Goal: Task Accomplishment & Management: Manage account settings

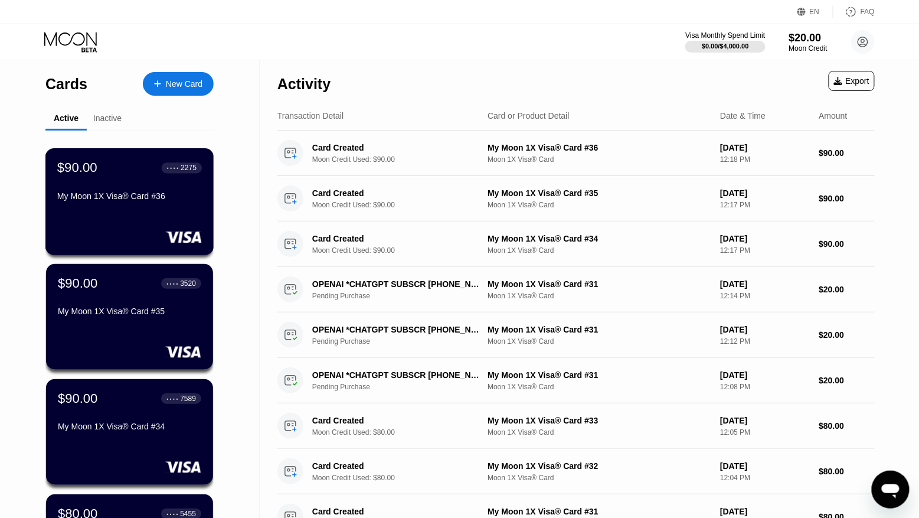
click at [129, 194] on div "My Moon 1X Visa® Card #36" at bounding box center [129, 195] width 145 height 9
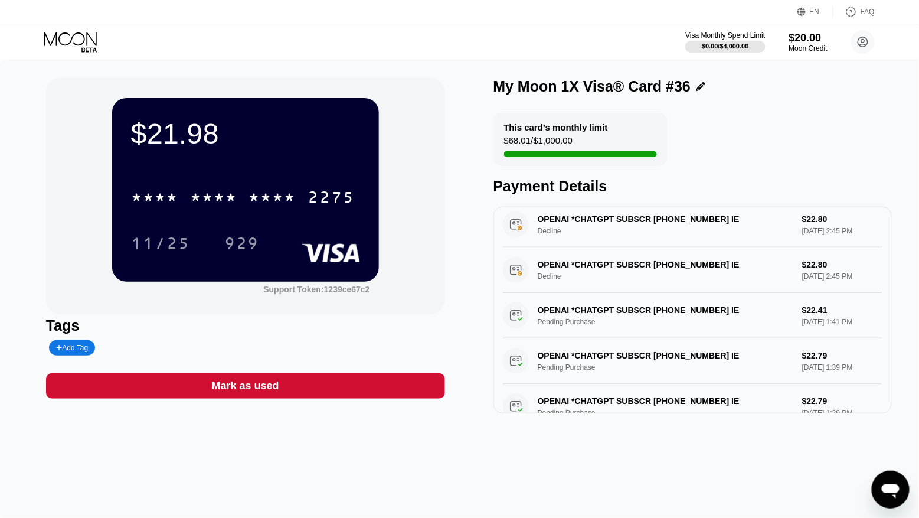
scroll to position [1, 0]
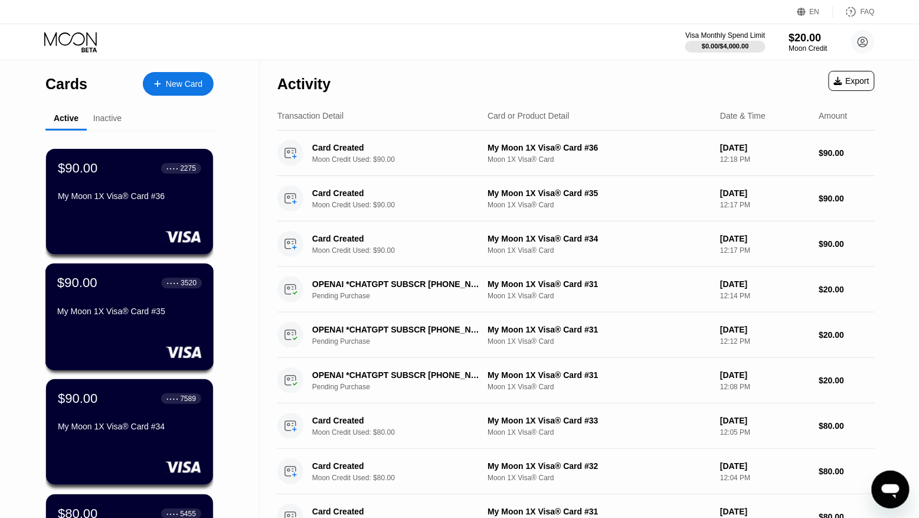
click at [156, 325] on div "$90.00 ● ● ● ● 3520 My Moon 1X Visa® Card #35" at bounding box center [129, 316] width 169 height 107
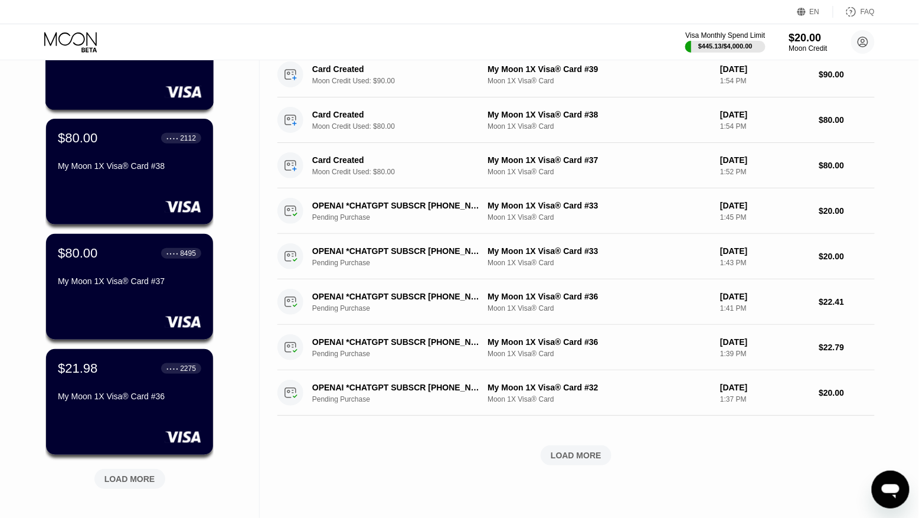
scroll to position [264, 0]
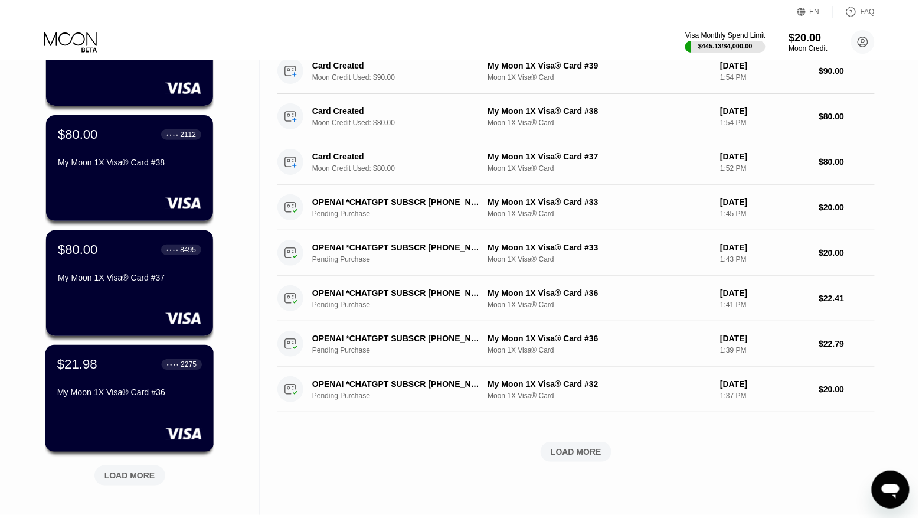
click at [152, 379] on div "$21.98 ● ● ● ● 2275 My Moon 1X Visa® Card #36" at bounding box center [129, 378] width 145 height 45
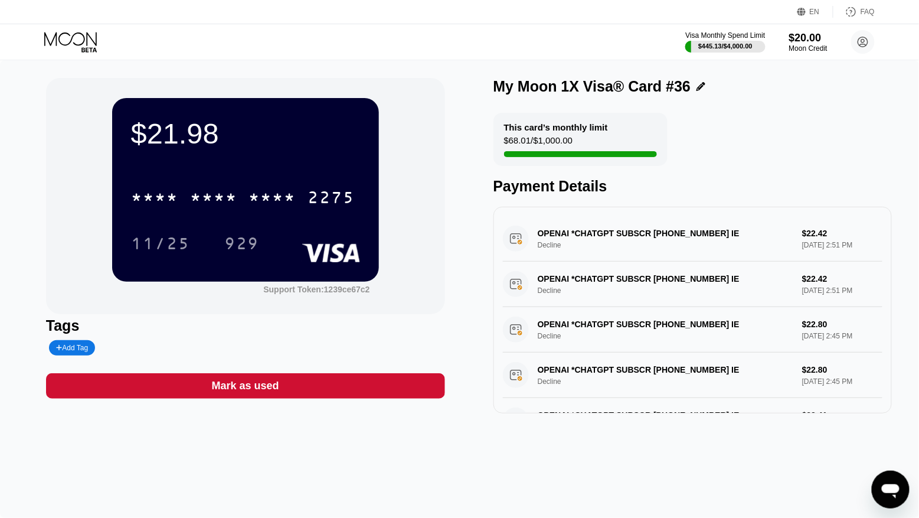
click at [80, 37] on icon at bounding box center [71, 42] width 55 height 21
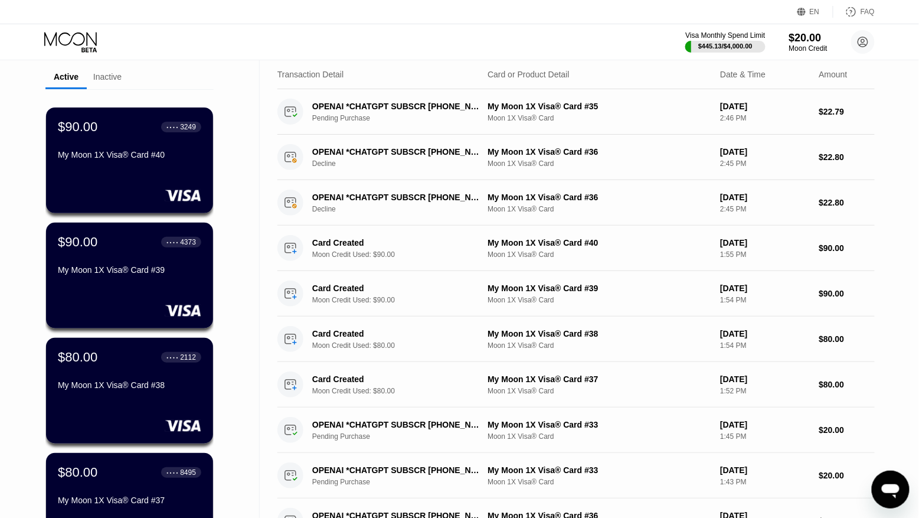
scroll to position [54, 0]
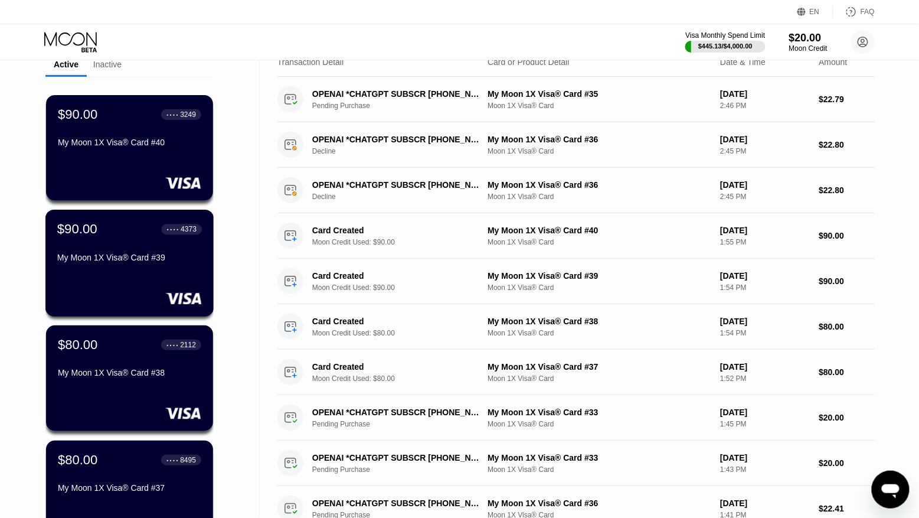
click at [188, 258] on div "My Moon 1X Visa® Card #39" at bounding box center [129, 257] width 145 height 9
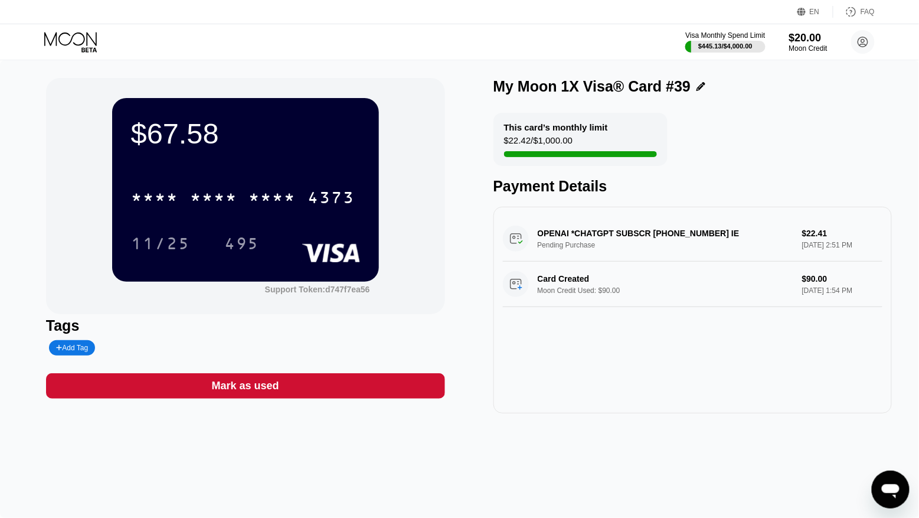
click at [80, 42] on icon at bounding box center [71, 42] width 55 height 21
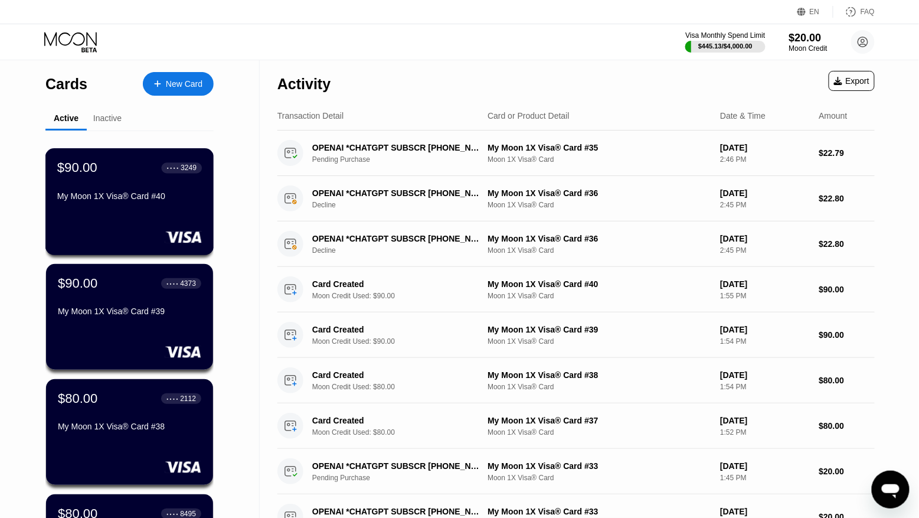
click at [194, 227] on div "$90.00 ● ● ● ● 3249 My Moon 1X Visa® Card #40" at bounding box center [129, 201] width 169 height 107
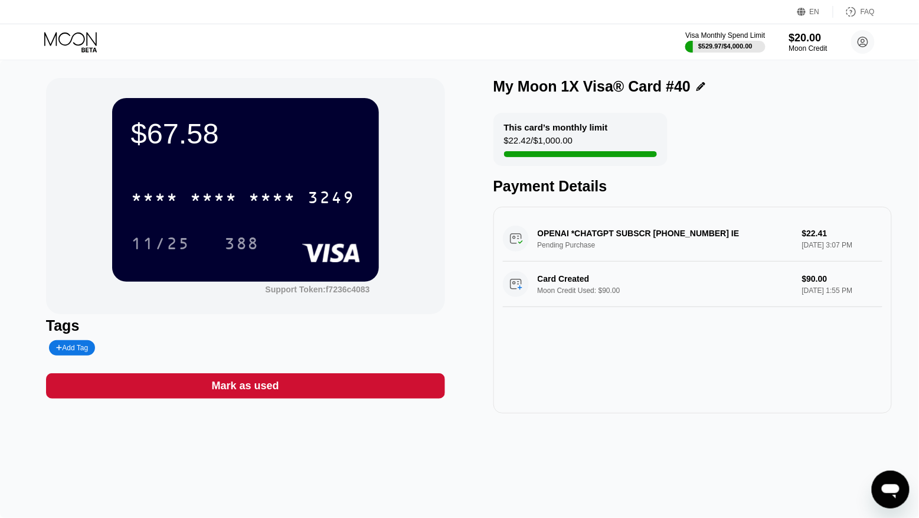
click at [65, 28] on div "Visa Monthly Spend Limit $529.97 / $4,000.00 $20.00 Moon Credit kot-17.06@inbox…" at bounding box center [459, 41] width 919 height 35
click at [68, 41] on icon at bounding box center [71, 42] width 55 height 21
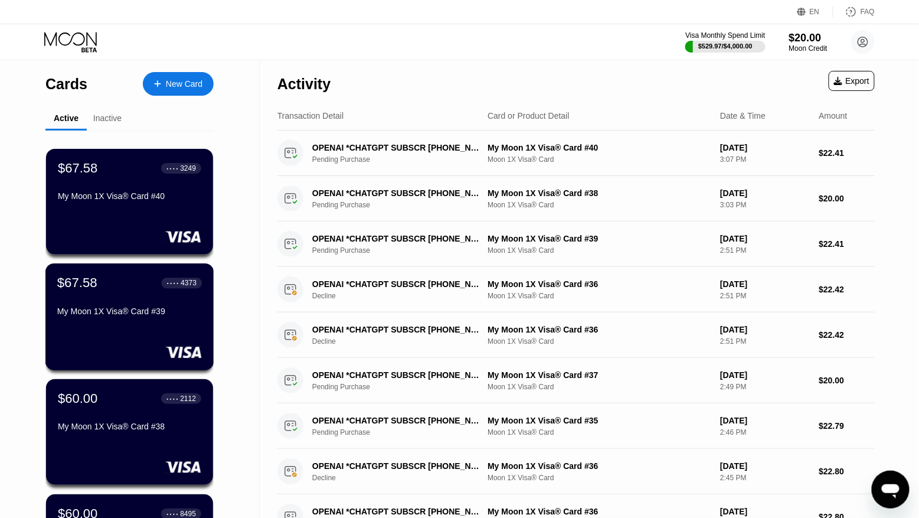
click at [156, 317] on div "My Moon 1X Visa® Card #39" at bounding box center [129, 313] width 145 height 14
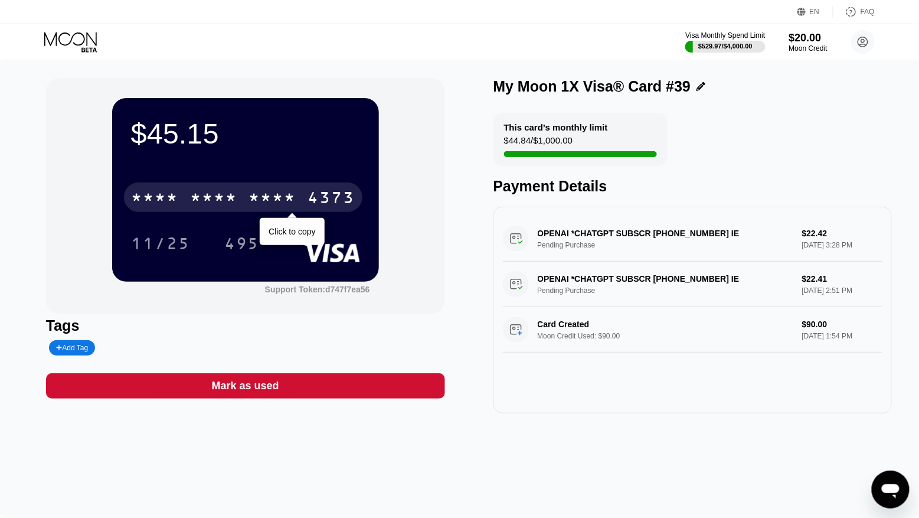
click at [272, 188] on div "* * * * * * * * * * * * 4373" at bounding box center [243, 197] width 238 height 30
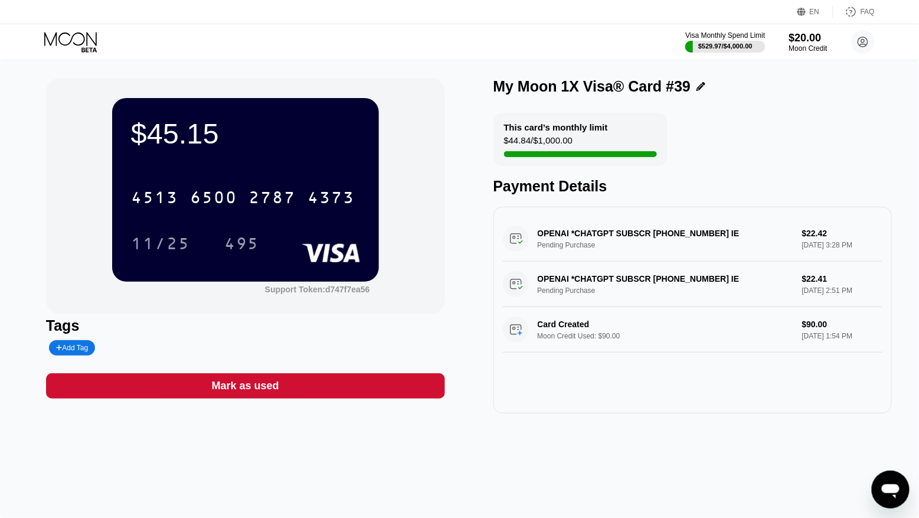
drag, startPoint x: 806, startPoint y: 231, endPoint x: 836, endPoint y: 233, distance: 30.1
click at [836, 233] on div "OPENAI *CHATGPT SUBSCR +14158799686 IE Pending Purchase $22.42 Sep 22, 2025 3:2…" at bounding box center [693, 238] width 380 height 45
click at [833, 233] on div "OPENAI *CHATGPT SUBSCR +14158799686 IE Pending Purchase $22.42 Sep 22, 2025 3:2…" at bounding box center [693, 238] width 380 height 45
click at [826, 233] on div "OPENAI *CHATGPT SUBSCR +14158799686 IE Pending Purchase $22.42 Sep 22, 2025 3:2…" at bounding box center [693, 238] width 380 height 45
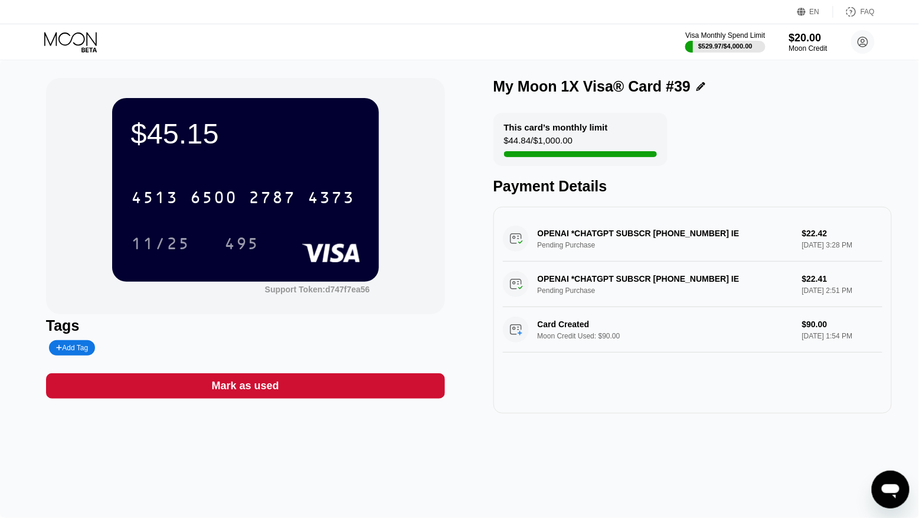
click at [826, 233] on div "OPENAI *CHATGPT SUBSCR +14158799686 IE Pending Purchase $22.42 Sep 22, 2025 3:2…" at bounding box center [693, 238] width 380 height 45
click at [57, 40] on icon at bounding box center [71, 42] width 55 height 21
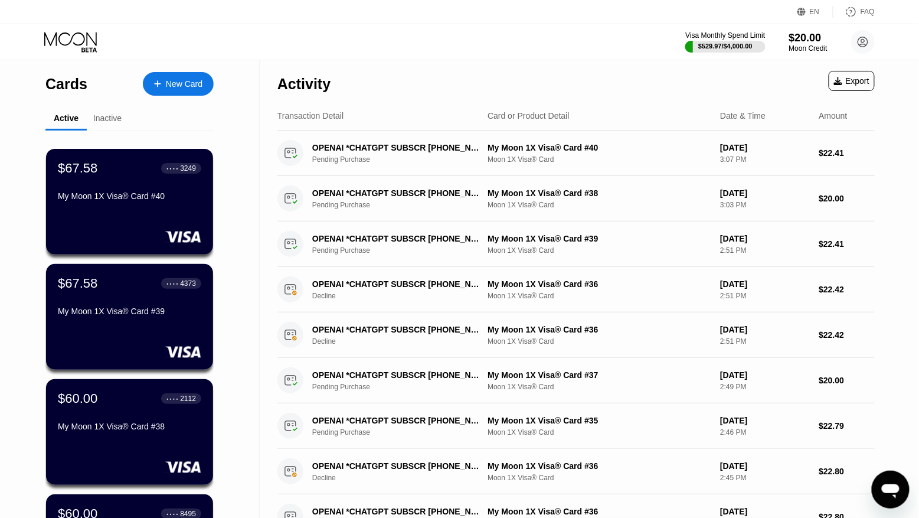
click at [152, 189] on div "$67.58 ● ● ● ● 3249 My Moon 1X Visa® Card #40" at bounding box center [129, 183] width 143 height 45
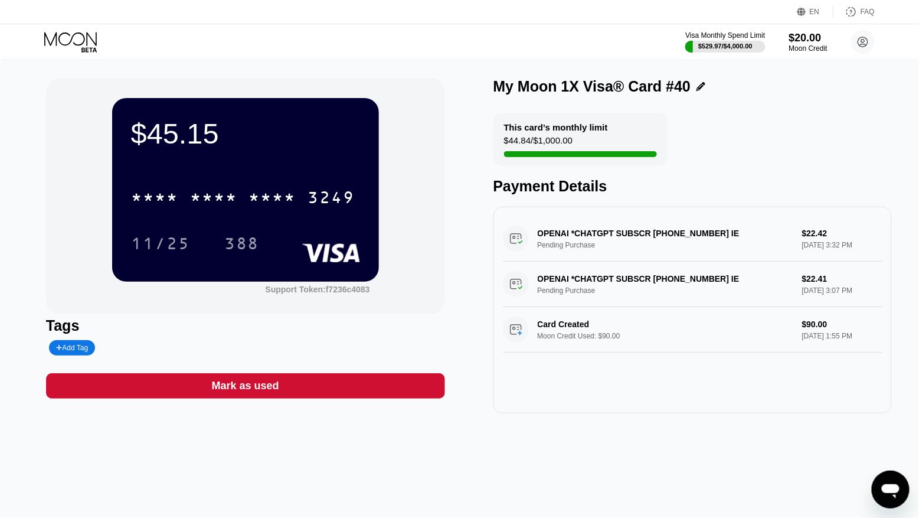
click at [73, 42] on icon at bounding box center [71, 42] width 55 height 21
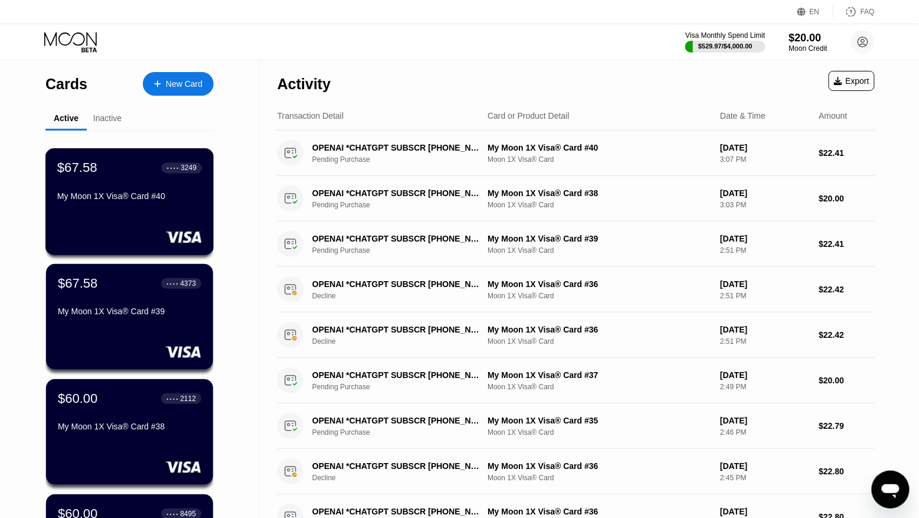
click at [129, 201] on div "My Moon 1X Visa® Card #40" at bounding box center [129, 195] width 145 height 9
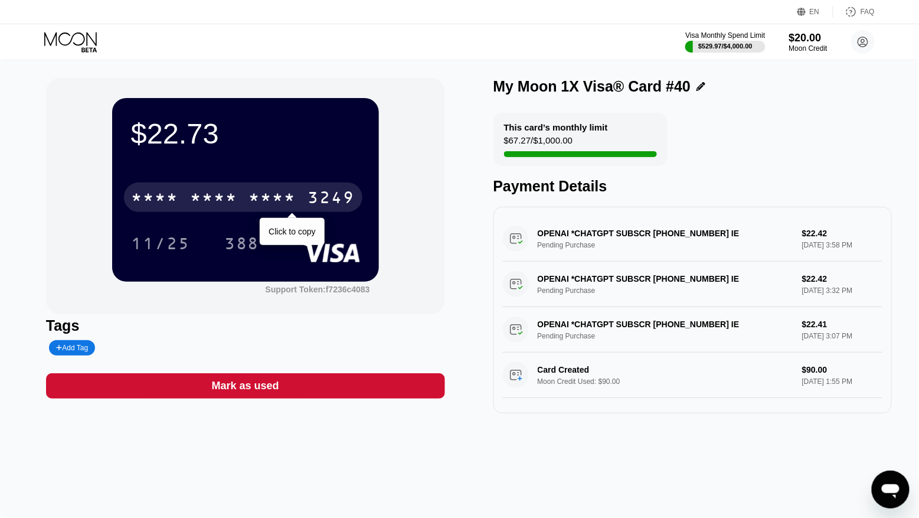
click at [230, 202] on div "* * * *" at bounding box center [213, 198] width 47 height 19
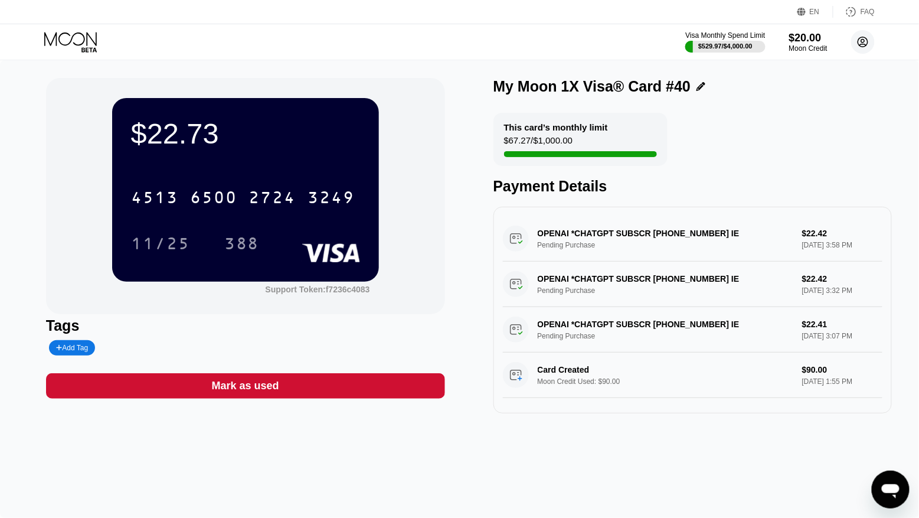
click at [860, 48] on circle at bounding box center [863, 42] width 24 height 24
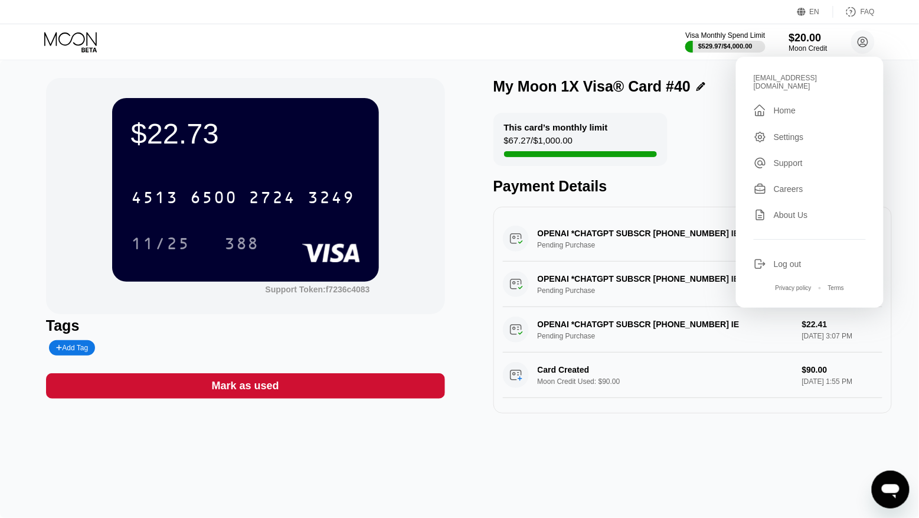
click at [777, 259] on div "Log out" at bounding box center [788, 263] width 28 height 9
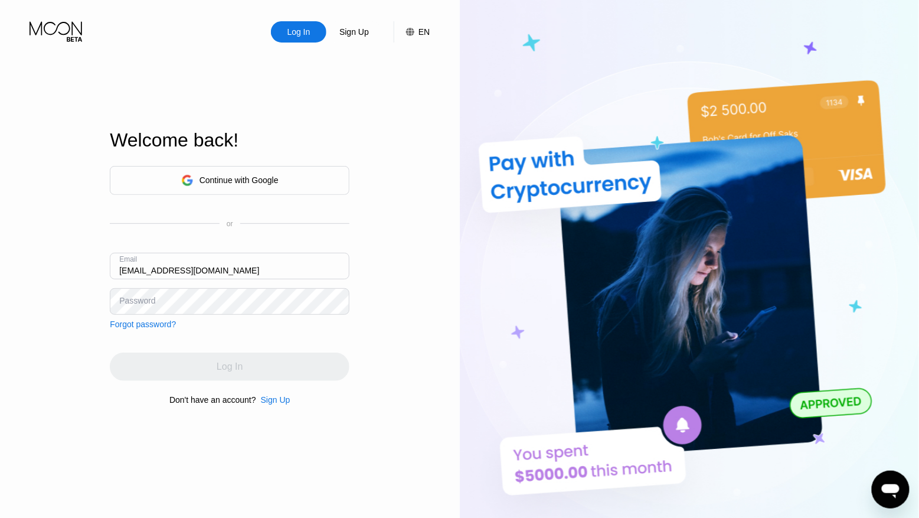
type input "[EMAIL_ADDRESS][DOMAIN_NAME]"
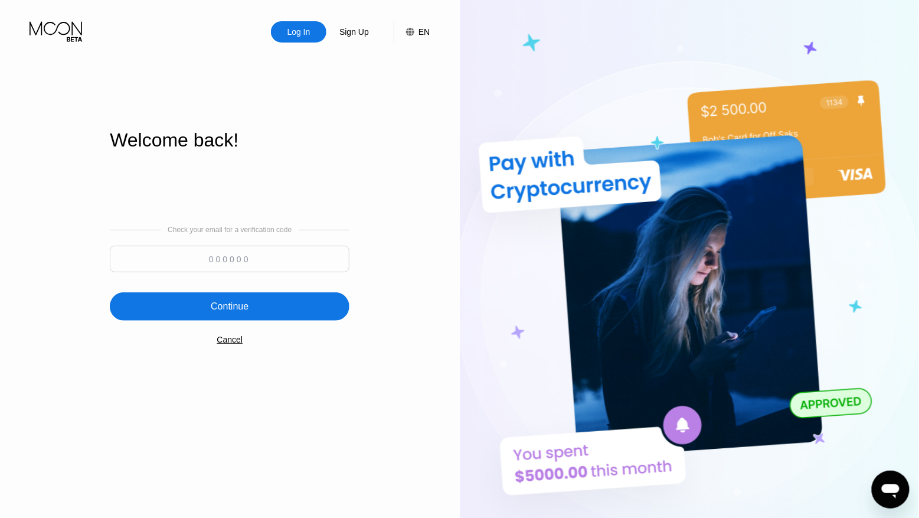
click at [240, 254] on input at bounding box center [230, 258] width 240 height 27
paste input "306025"
type input "306025"
click at [254, 296] on div "Continue" at bounding box center [230, 306] width 240 height 28
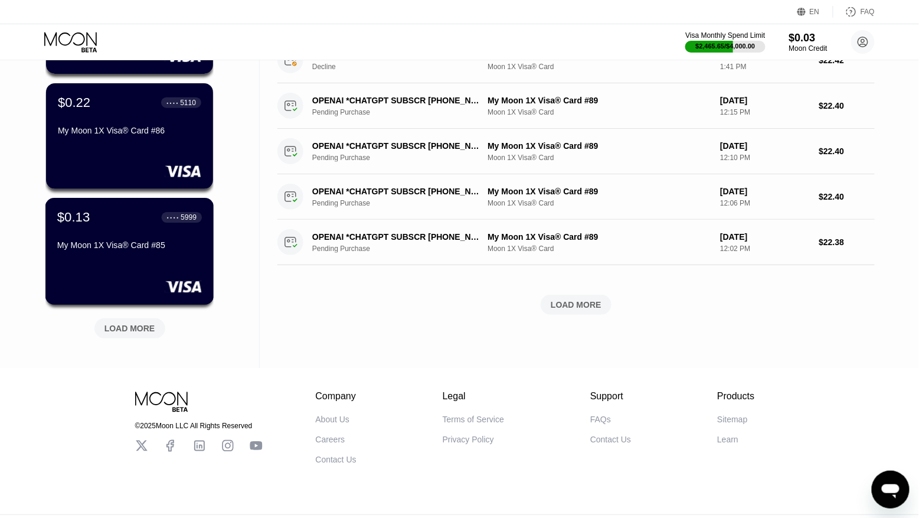
scroll to position [412, 0]
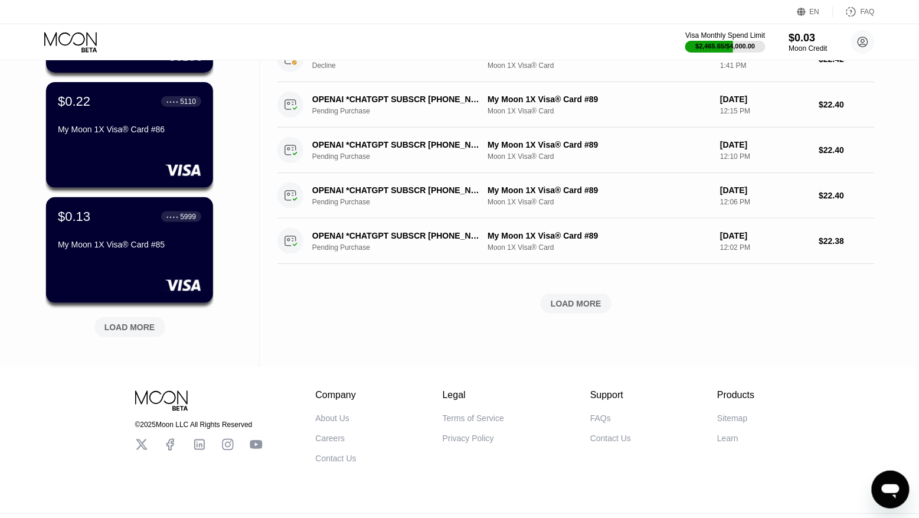
click at [137, 327] on div "LOAD MORE" at bounding box center [129, 327] width 51 height 11
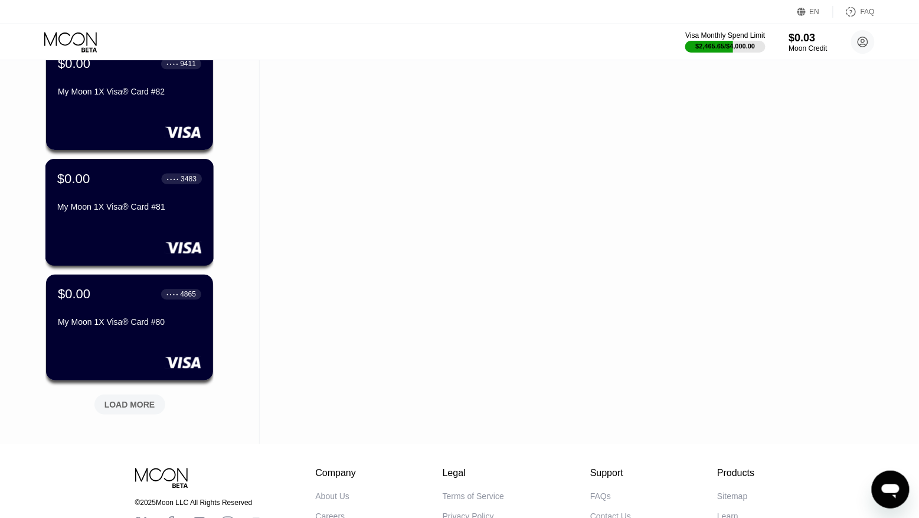
scroll to position [915, 0]
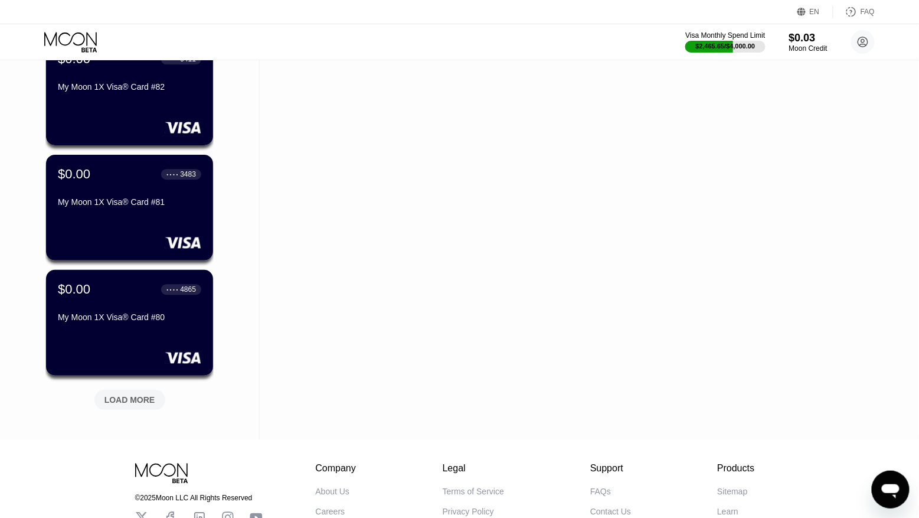
click at [120, 399] on div "LOAD MORE" at bounding box center [129, 399] width 51 height 11
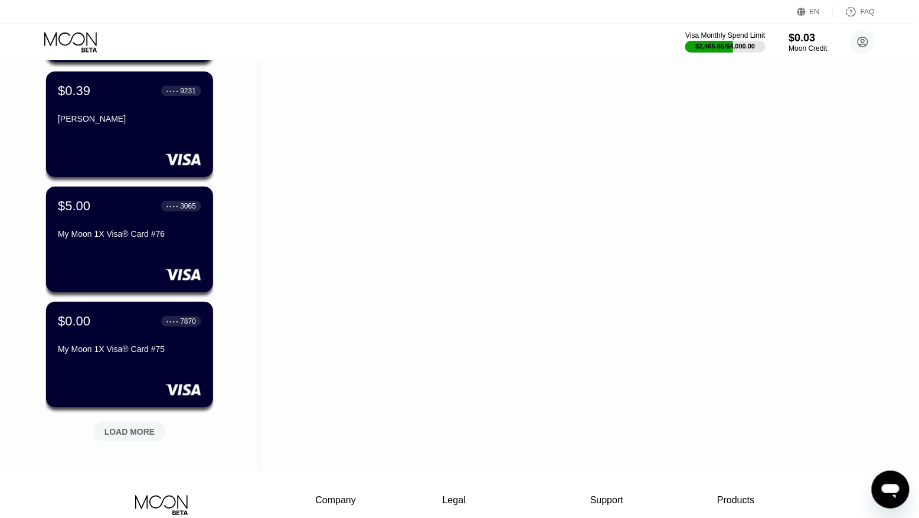
scroll to position [1460, 0]
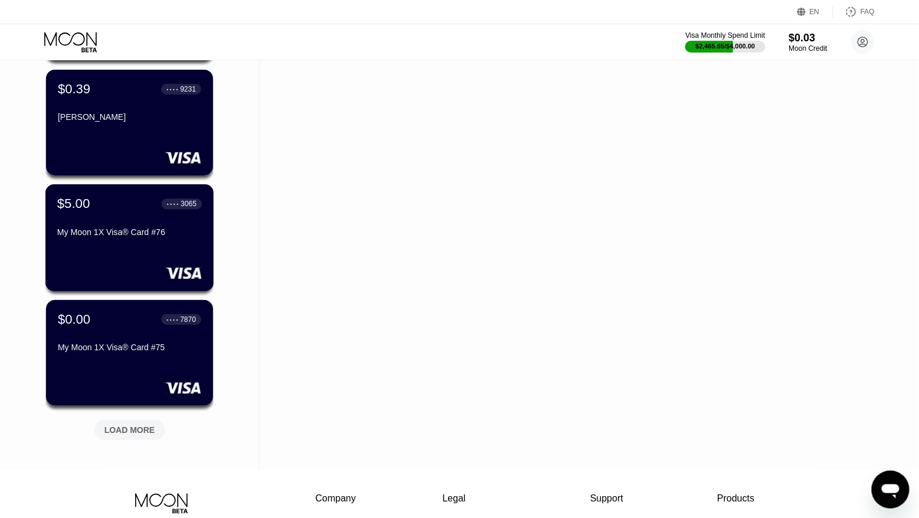
click at [162, 241] on div "My Moon 1X Visa® Card #76" at bounding box center [129, 234] width 145 height 14
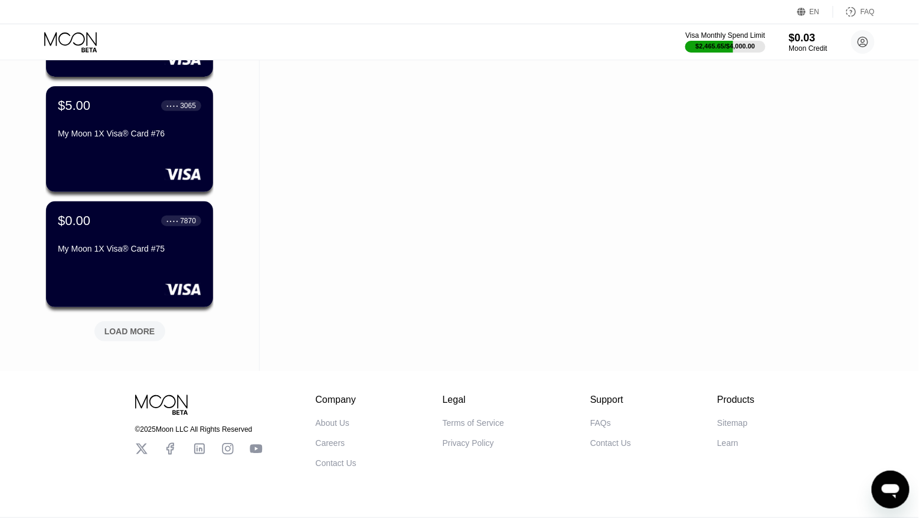
scroll to position [1566, 0]
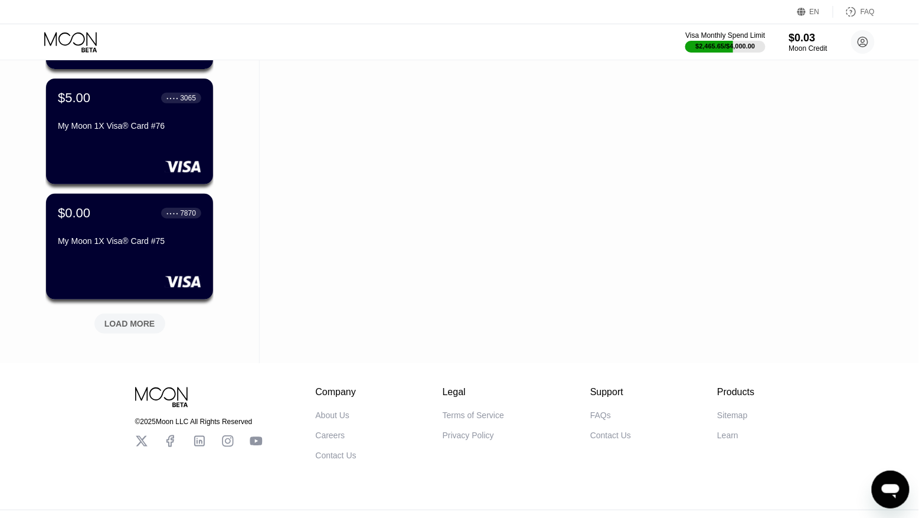
click at [116, 318] on div "LOAD MORE" at bounding box center [129, 323] width 51 height 11
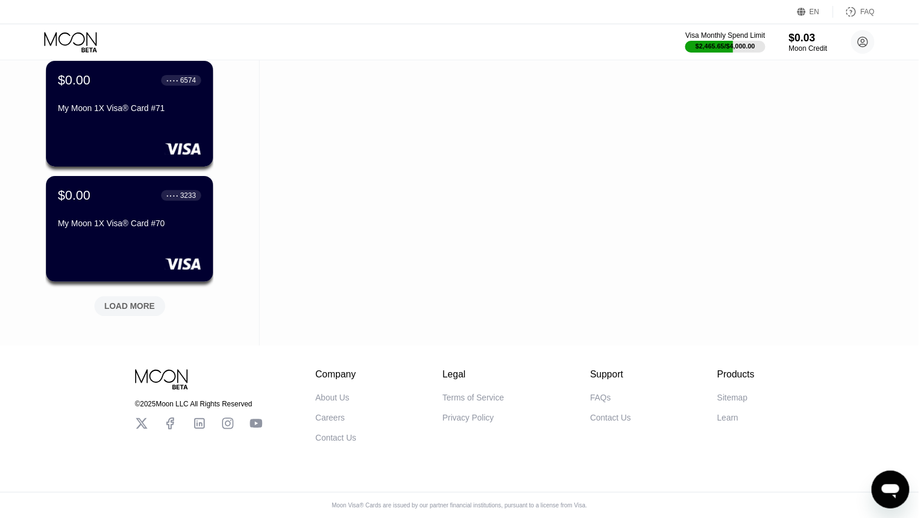
scroll to position [2164, 0]
click at [123, 291] on div "LOAD MORE" at bounding box center [130, 303] width 89 height 25
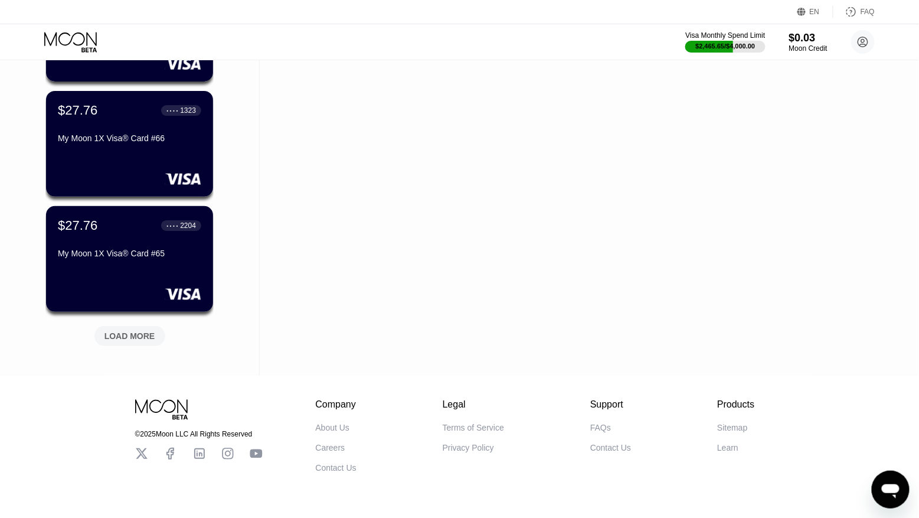
scroll to position [2708, 0]
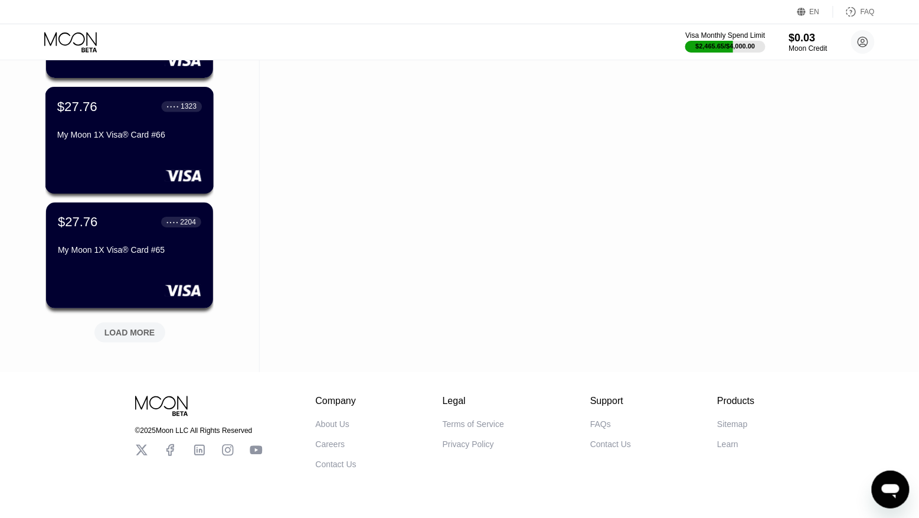
click at [131, 164] on div "$27.76 ● ● ● ● 1323 My Moon 1X Visa® Card #66" at bounding box center [129, 140] width 169 height 107
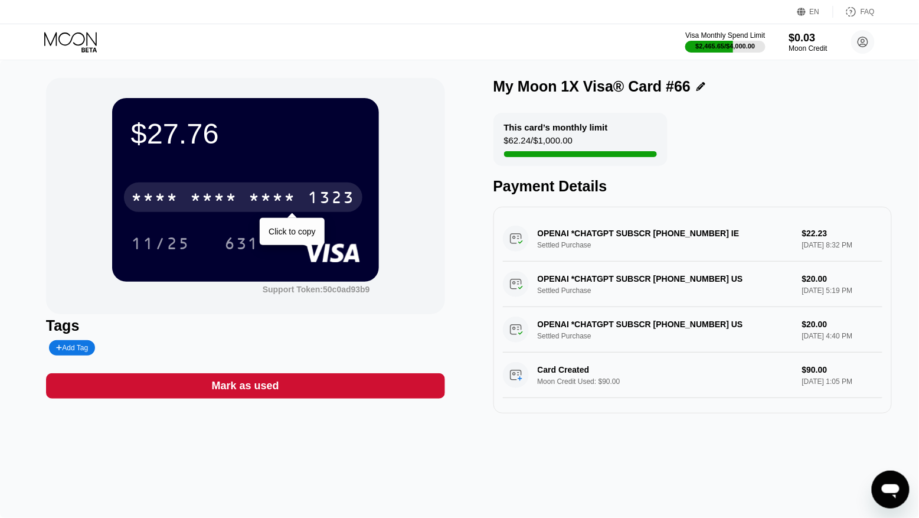
click at [310, 199] on div "1323" at bounding box center [331, 198] width 47 height 19
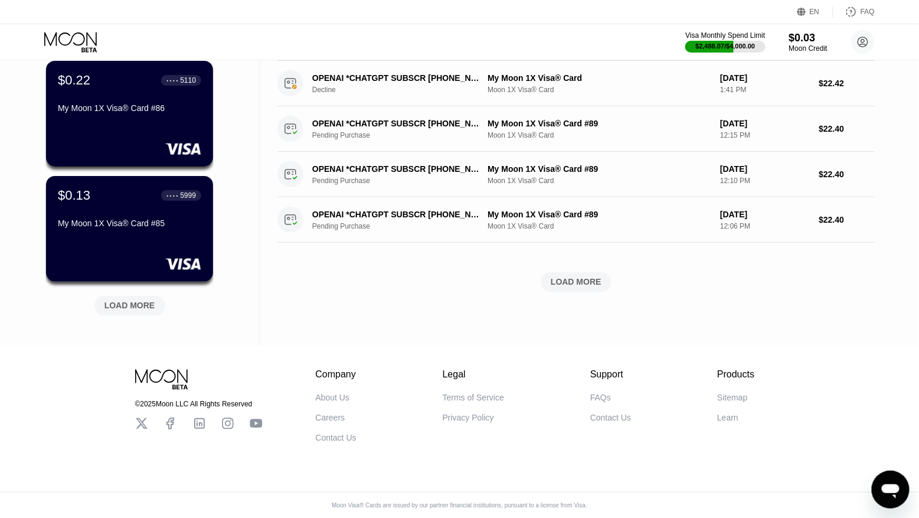
scroll to position [438, 0]
click at [125, 306] on div "LOAD MORE" at bounding box center [129, 305] width 51 height 11
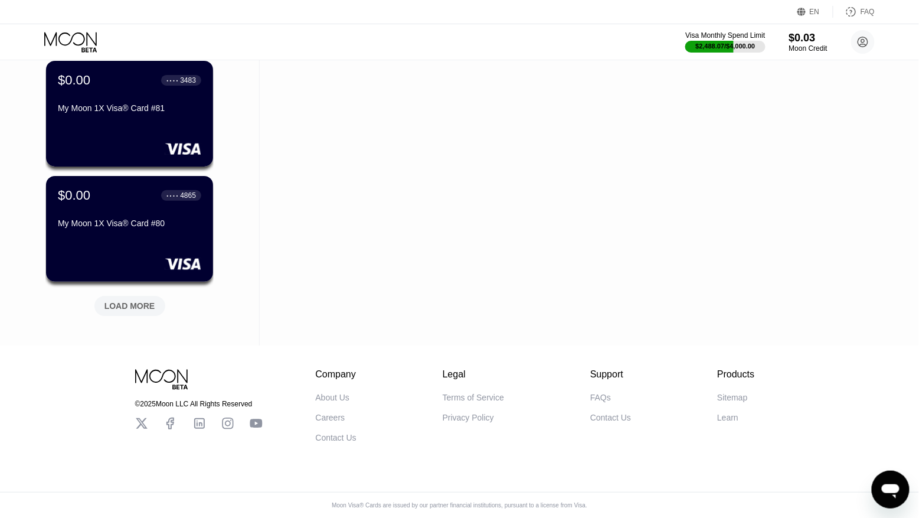
scroll to position [1013, 0]
click at [125, 306] on div "LOAD MORE" at bounding box center [129, 305] width 51 height 11
click at [128, 300] on div "LOAD MORE" at bounding box center [129, 305] width 51 height 11
click at [127, 304] on div "LOAD MORE" at bounding box center [129, 305] width 51 height 11
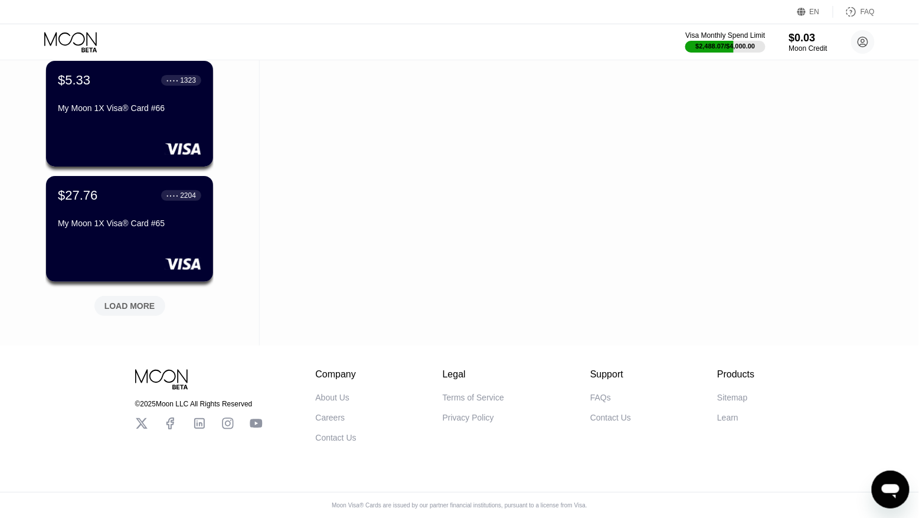
scroll to position [2739, 0]
click at [128, 230] on div "$27.76 ● ● ● ● 2204 My Moon 1X Visa® Card #65" at bounding box center [129, 228] width 169 height 107
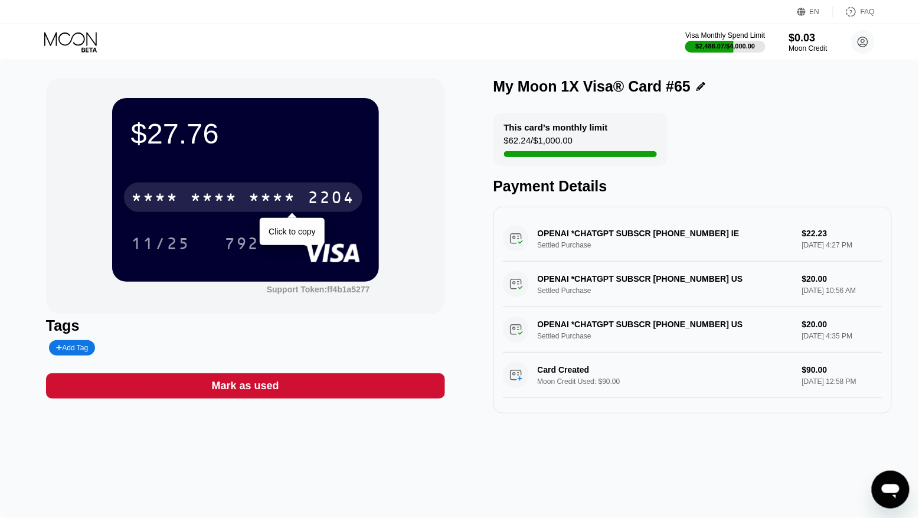
click at [297, 208] on div "* * * * * * * * * * * * 2204" at bounding box center [243, 197] width 238 height 30
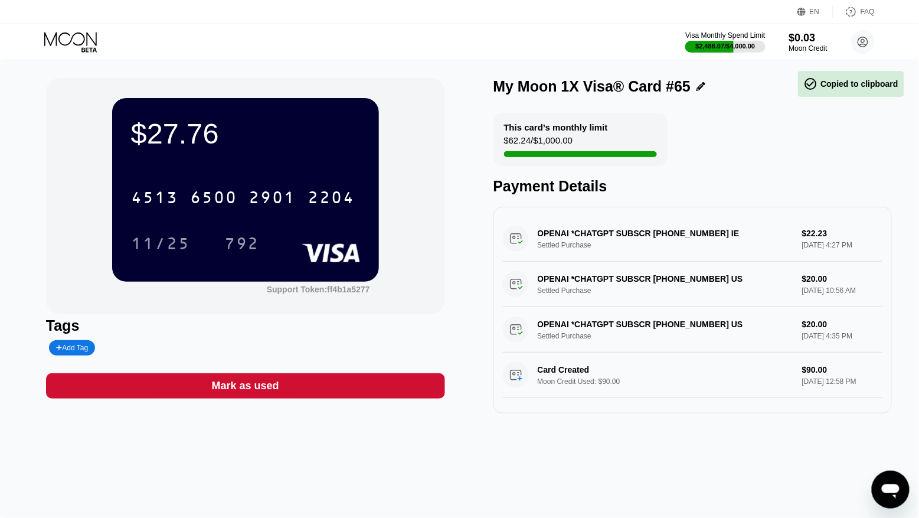
click at [537, 216] on div "OPENAI *CHATGPT SUBSCR +14158799686 IE Settled Purchase $22.23 Sep 07, 2025 4:2…" at bounding box center [693, 238] width 380 height 45
